Goal: Use online tool/utility

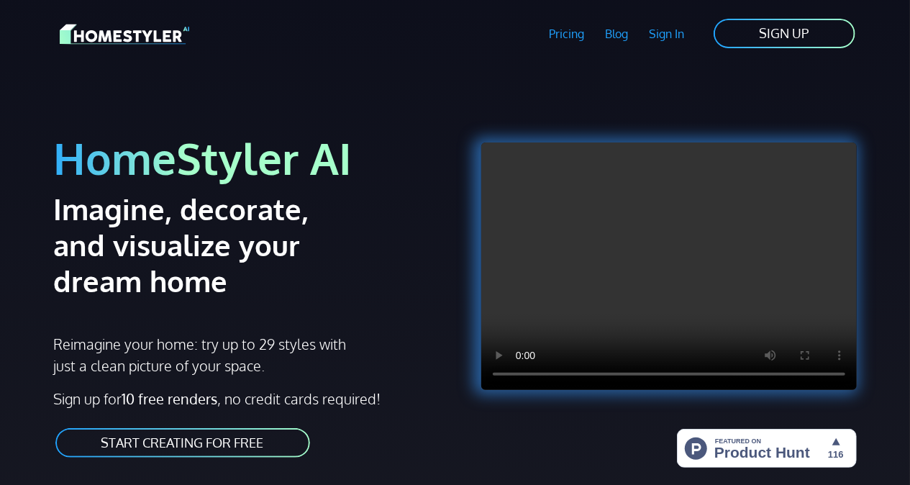
drag, startPoint x: 0, startPoint y: 0, endPoint x: 224, endPoint y: 442, distance: 495.4
click at [224, 442] on link "START CREATING FOR FREE" at bounding box center [183, 443] width 258 height 32
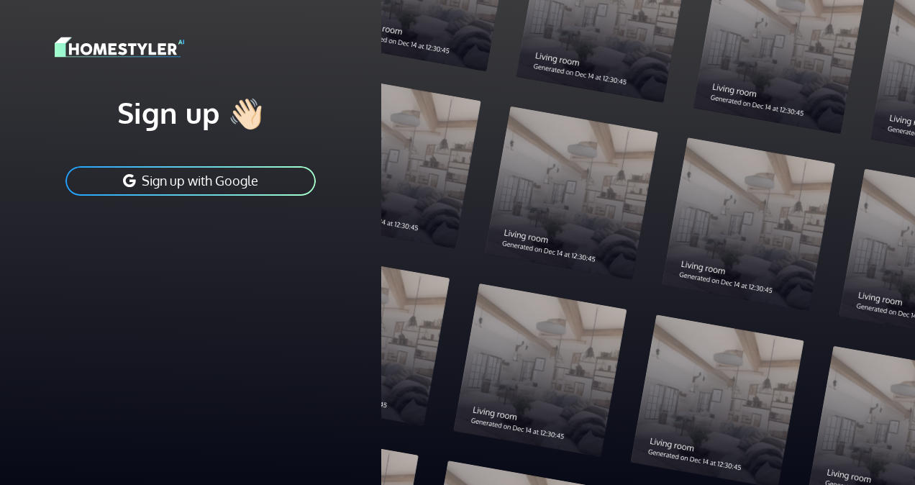
click at [266, 181] on button "Sign up with Google" at bounding box center [190, 181] width 253 height 32
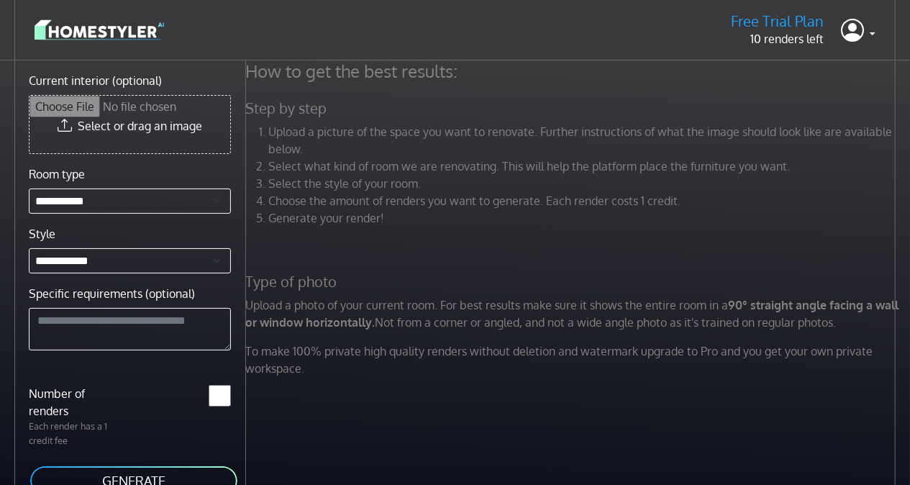
click at [185, 128] on input "Current interior (optional)" at bounding box center [129, 125] width 201 height 58
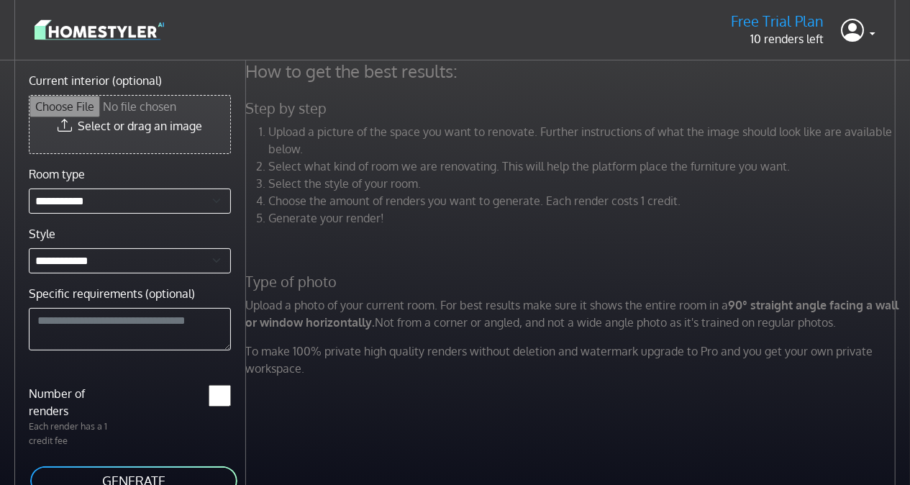
click at [173, 132] on input "Current interior (optional)" at bounding box center [129, 125] width 201 height 58
type input "**********"
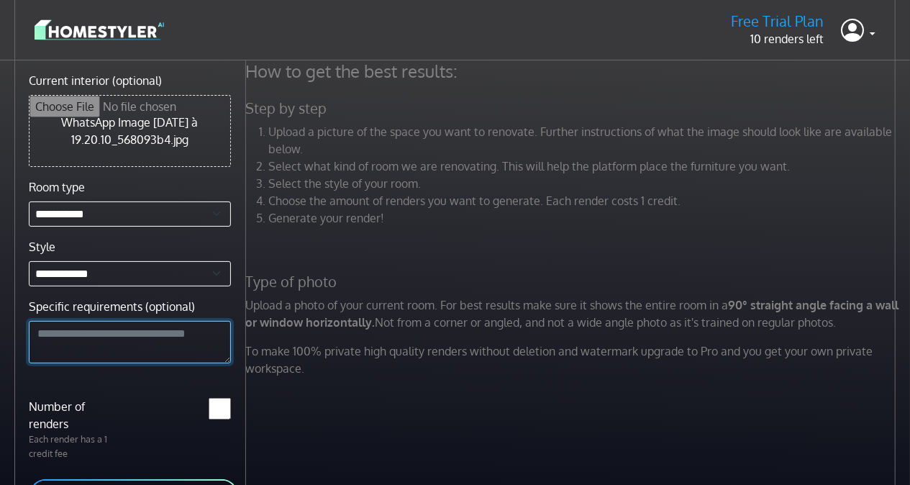
click at [188, 340] on textarea "Specific requirements (optional)" at bounding box center [130, 342] width 202 height 43
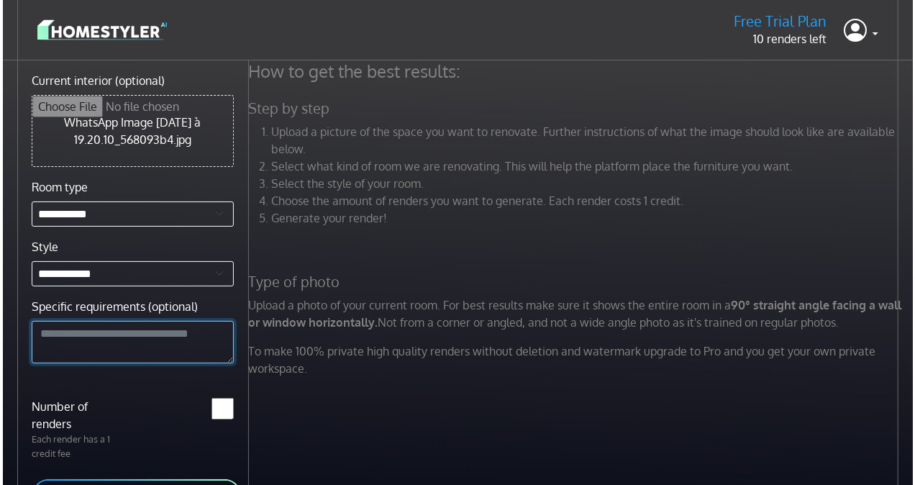
scroll to position [60, 0]
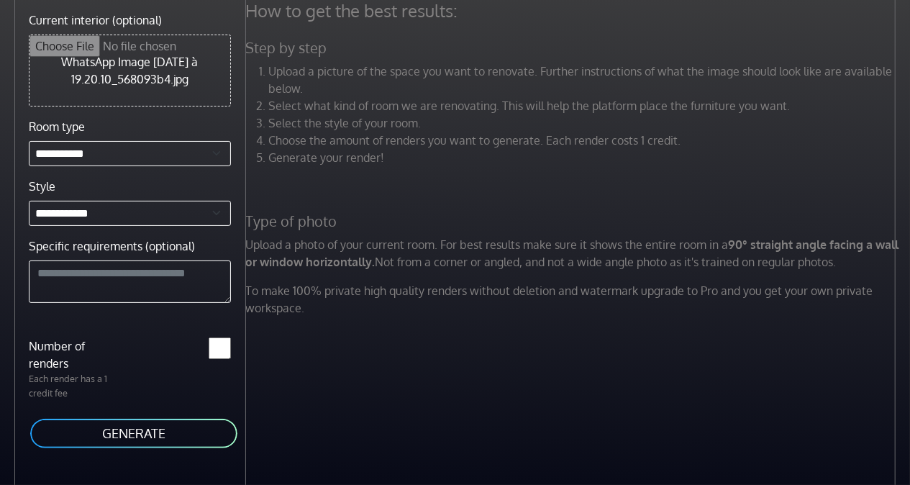
click at [146, 432] on button "GENERATE" at bounding box center [134, 433] width 210 height 32
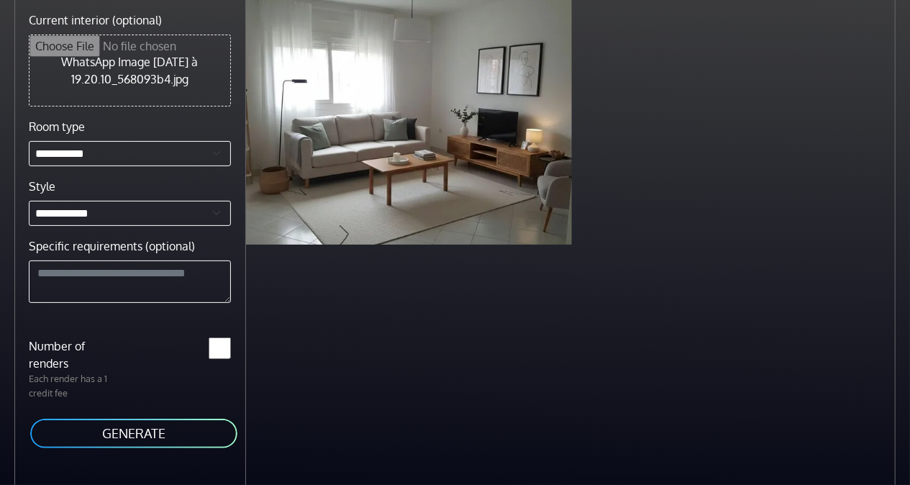
click at [465, 150] on div at bounding box center [409, 122] width 326 height 245
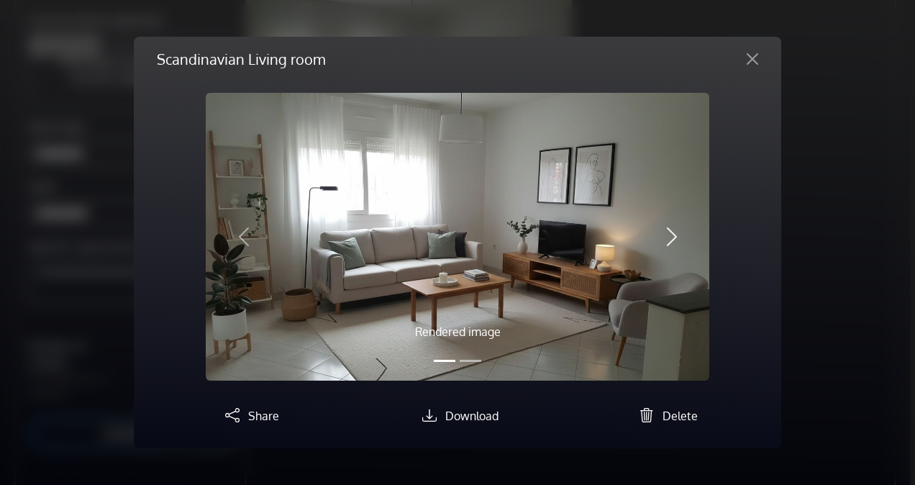
click at [681, 237] on span "button" at bounding box center [671, 236] width 23 height 23
